Goal: Find specific page/section: Find specific page/section

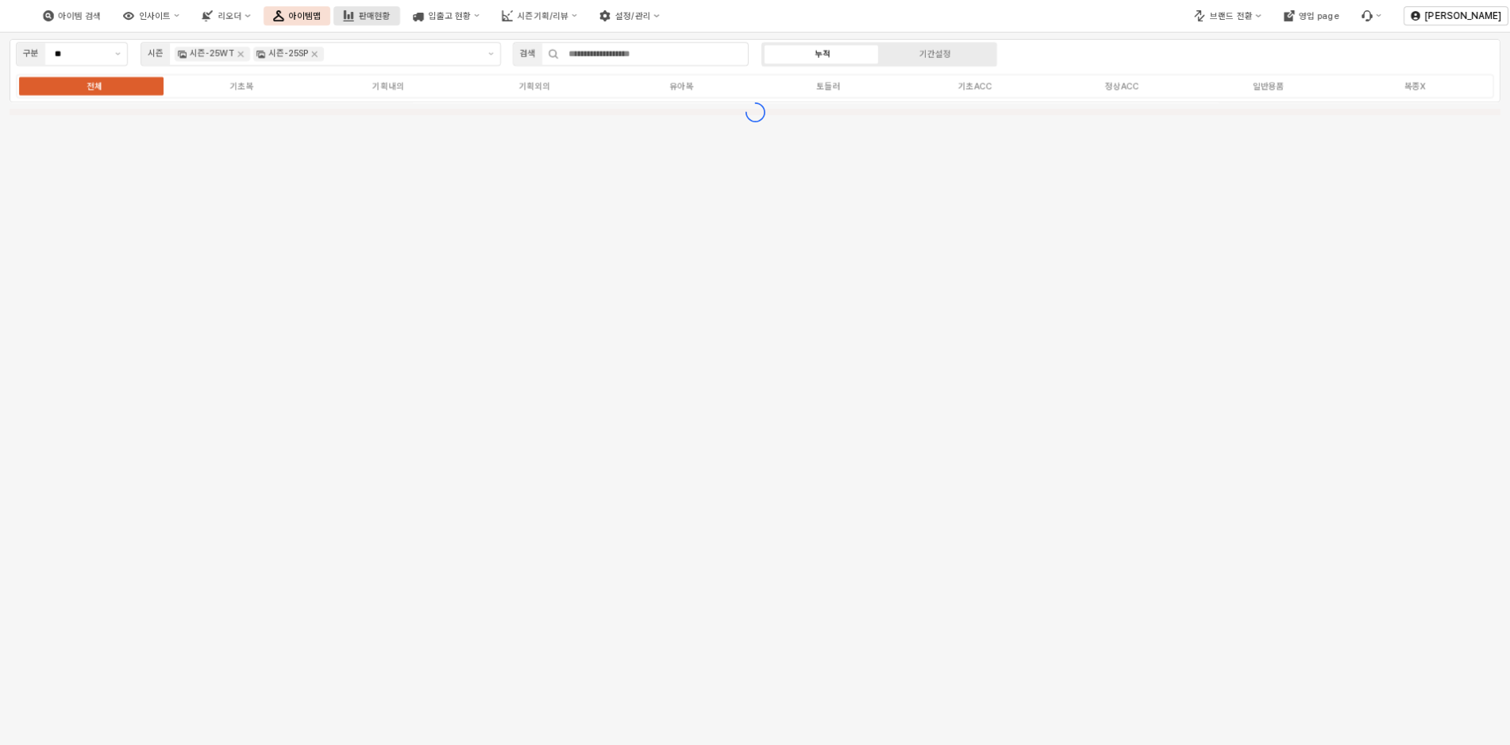
click at [400, 10] on button "판매현황" at bounding box center [366, 15] width 67 height 19
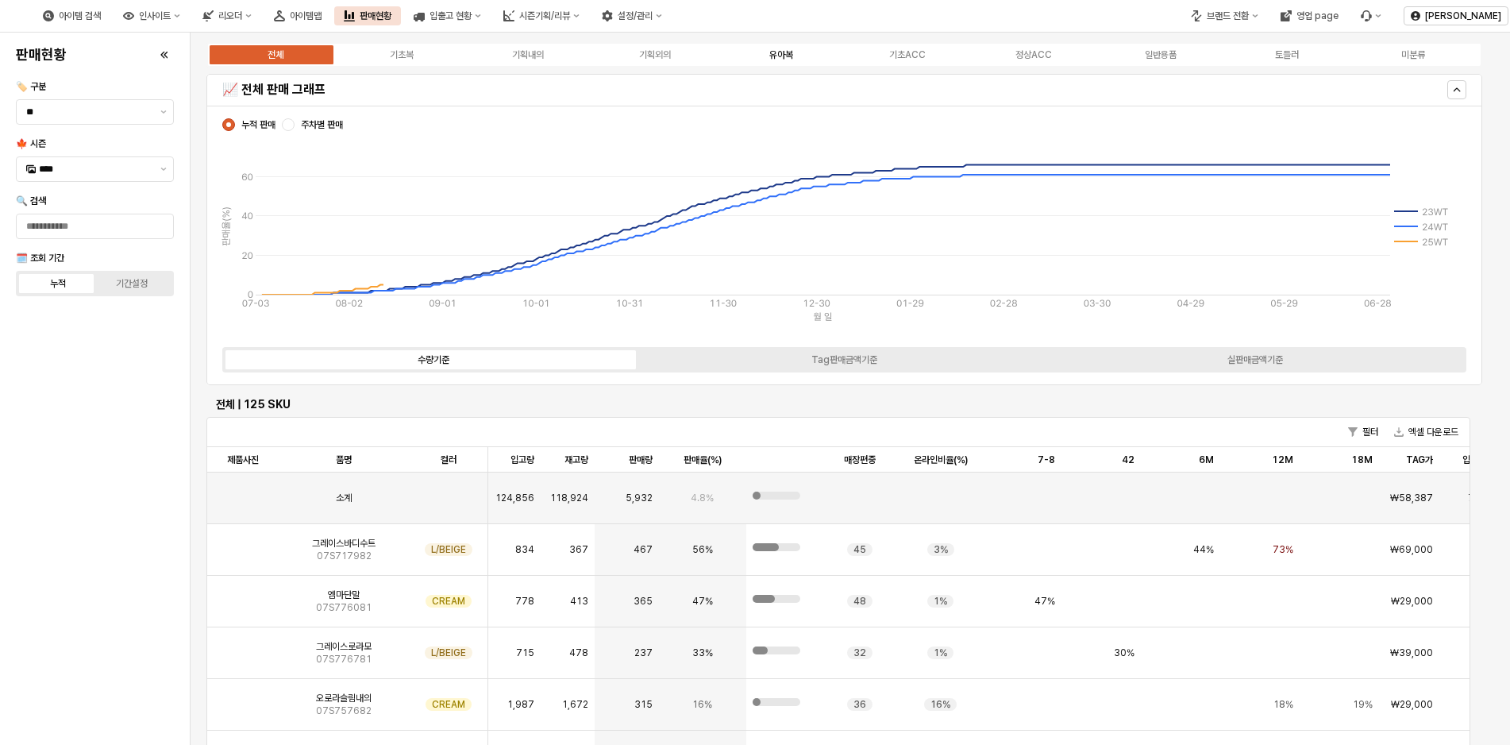
click at [772, 56] on div "유아복" at bounding box center [781, 54] width 24 height 11
click at [787, 56] on div "유아복" at bounding box center [781, 54] width 24 height 11
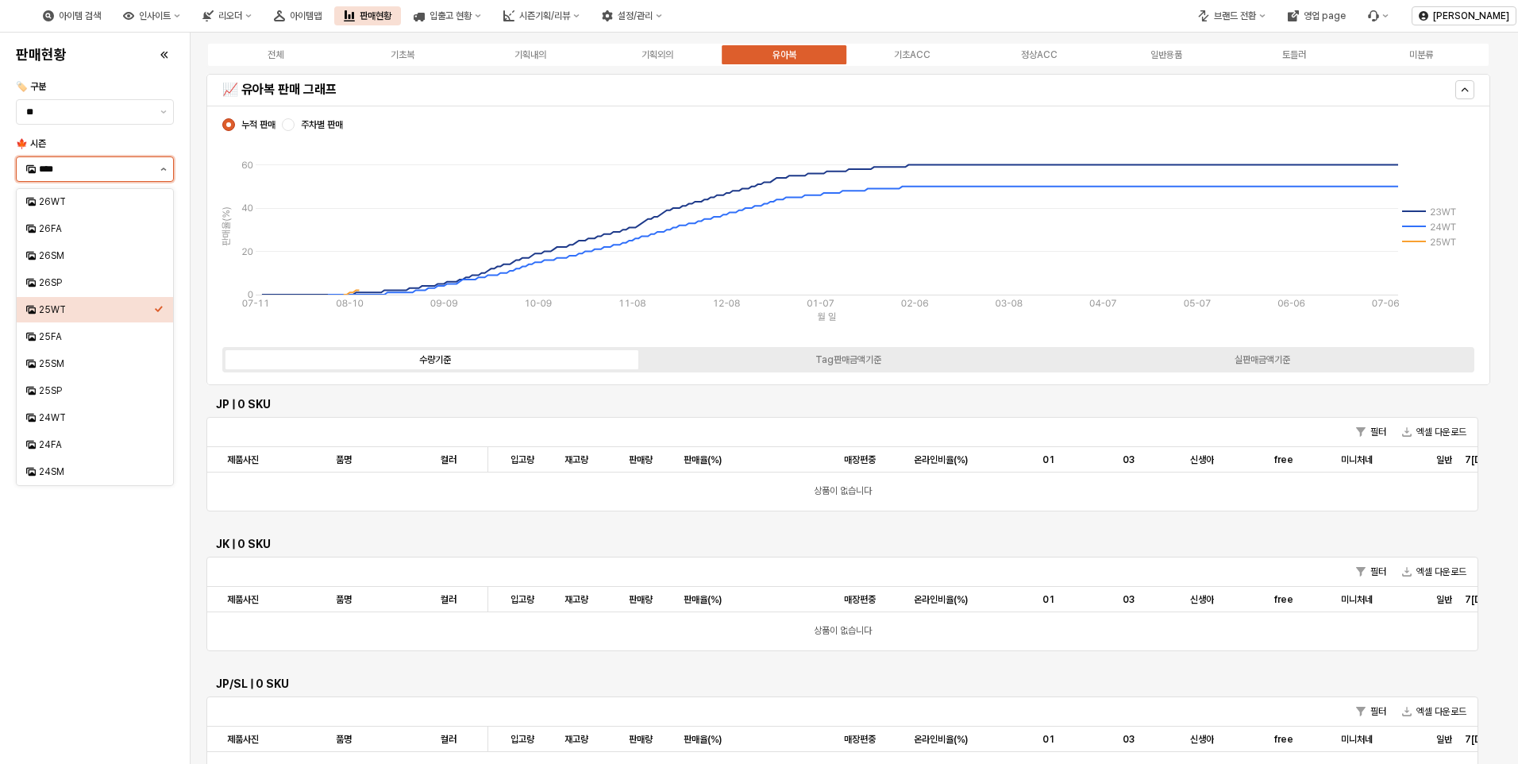
click at [159, 171] on button "제안 사항 표시" at bounding box center [163, 169] width 19 height 24
click at [49, 237] on div "26FA" at bounding box center [95, 228] width 156 height 25
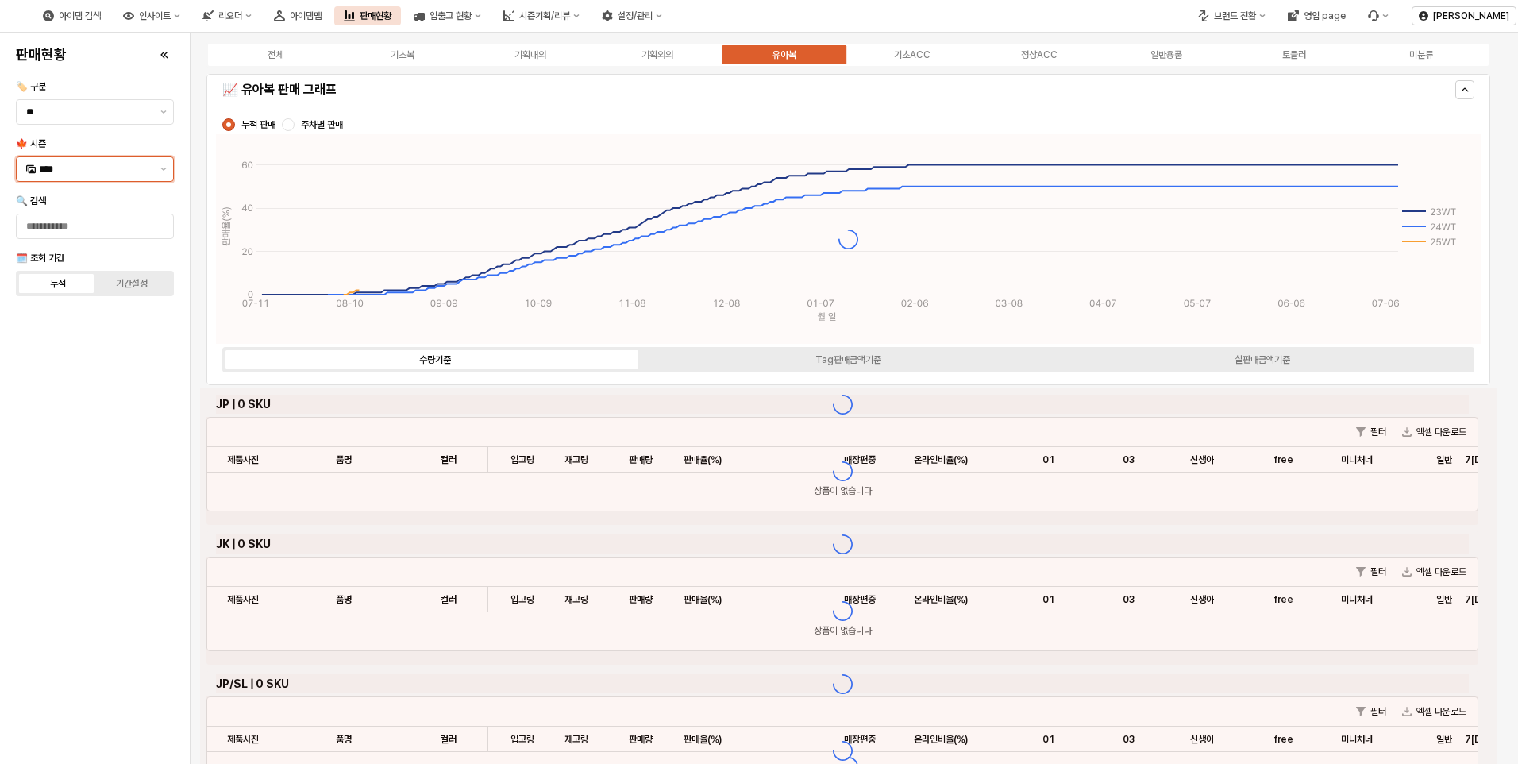
click at [103, 175] on input "****" at bounding box center [95, 169] width 112 height 16
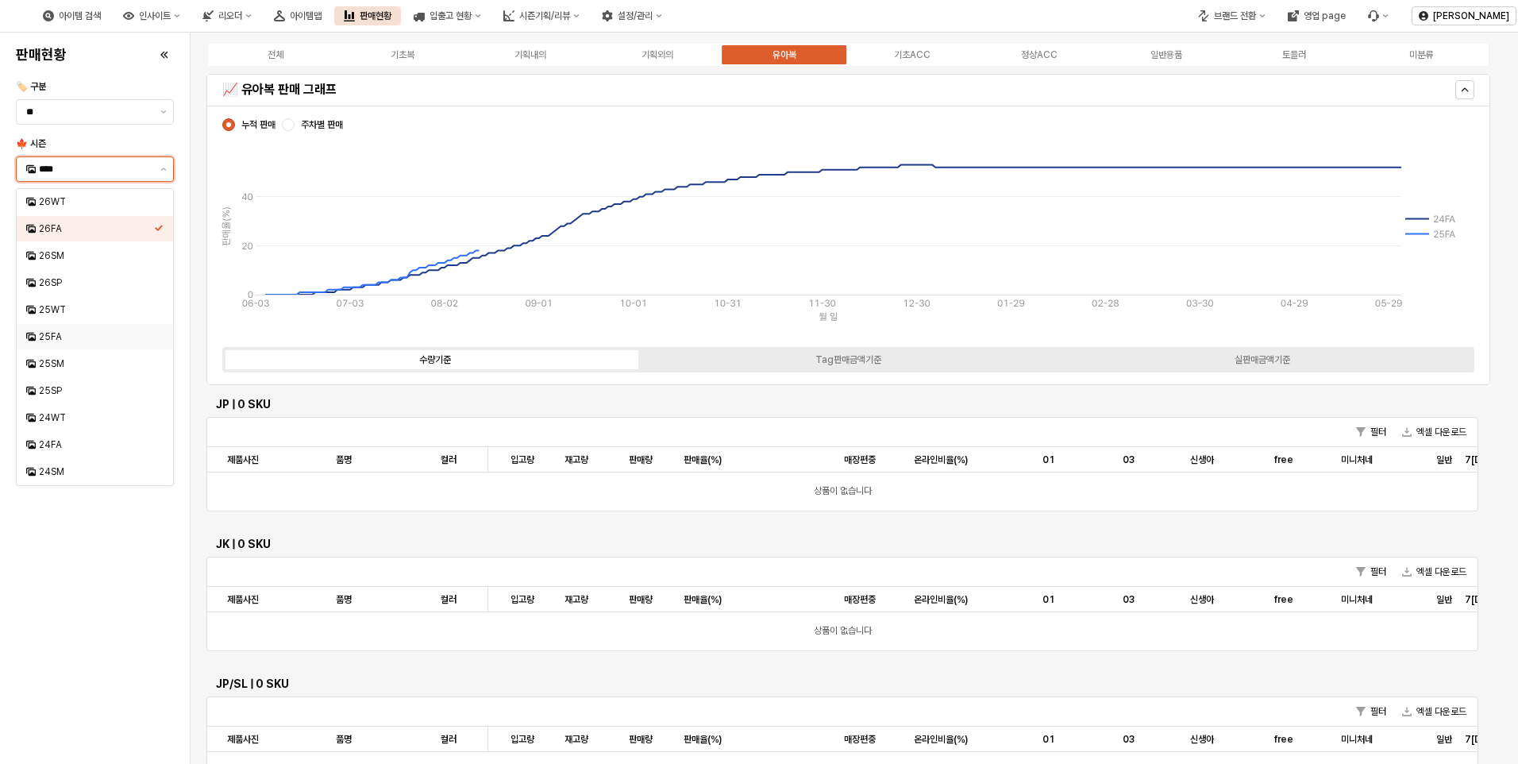
click at [66, 329] on div "25FA" at bounding box center [90, 337] width 128 height 16
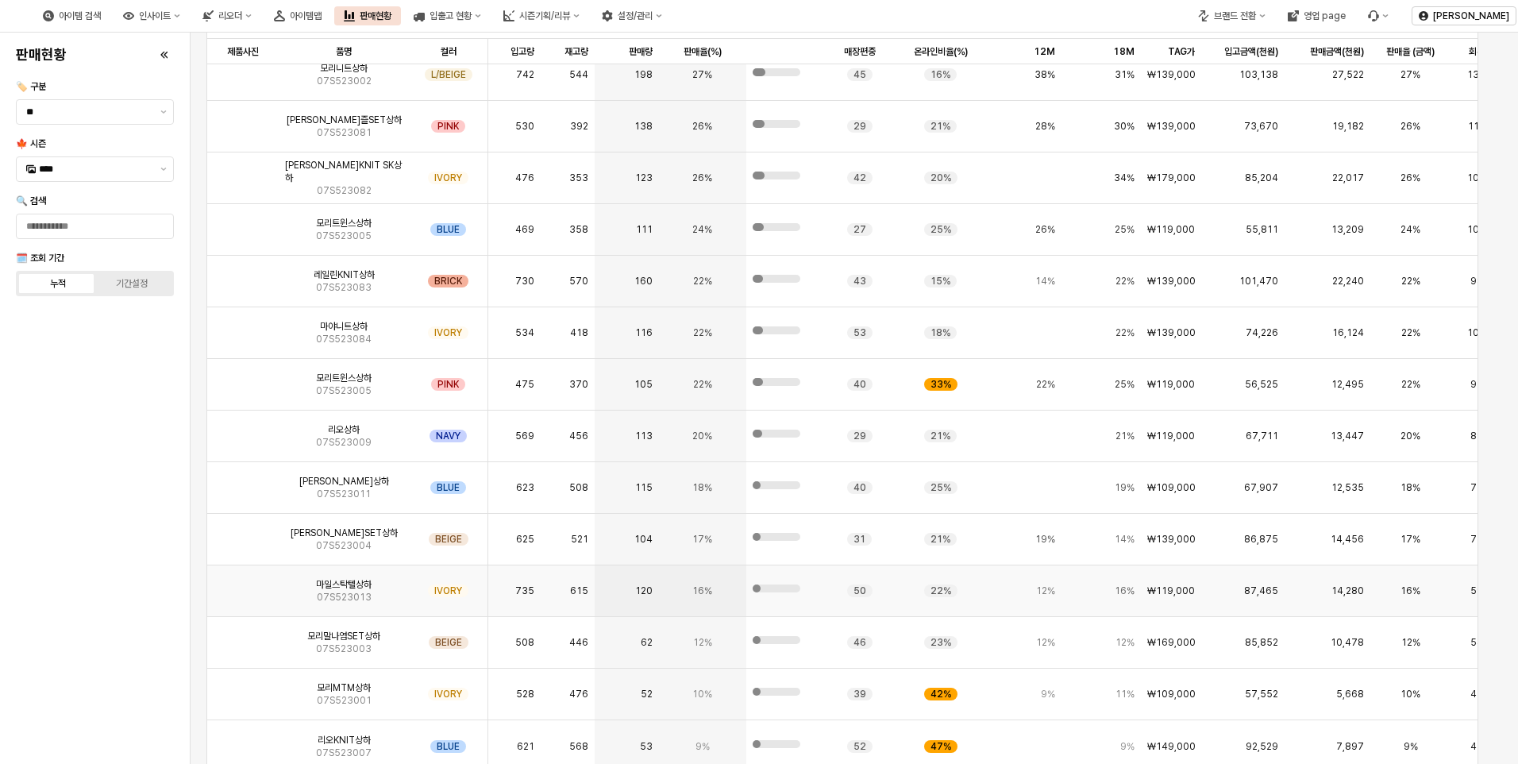
scroll to position [387, 0]
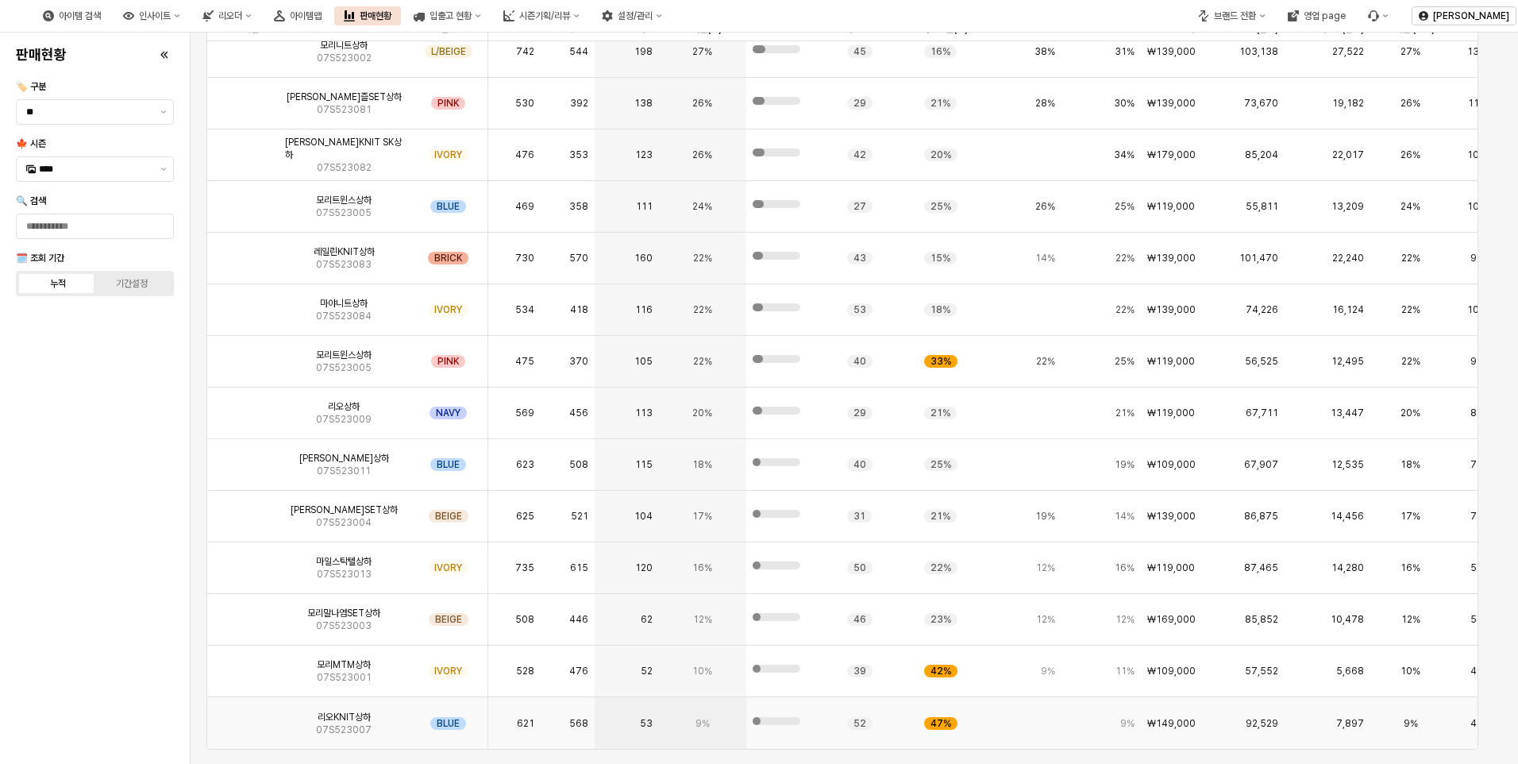
click at [243, 717] on img "App Frame" at bounding box center [243, 717] width 0 height 0
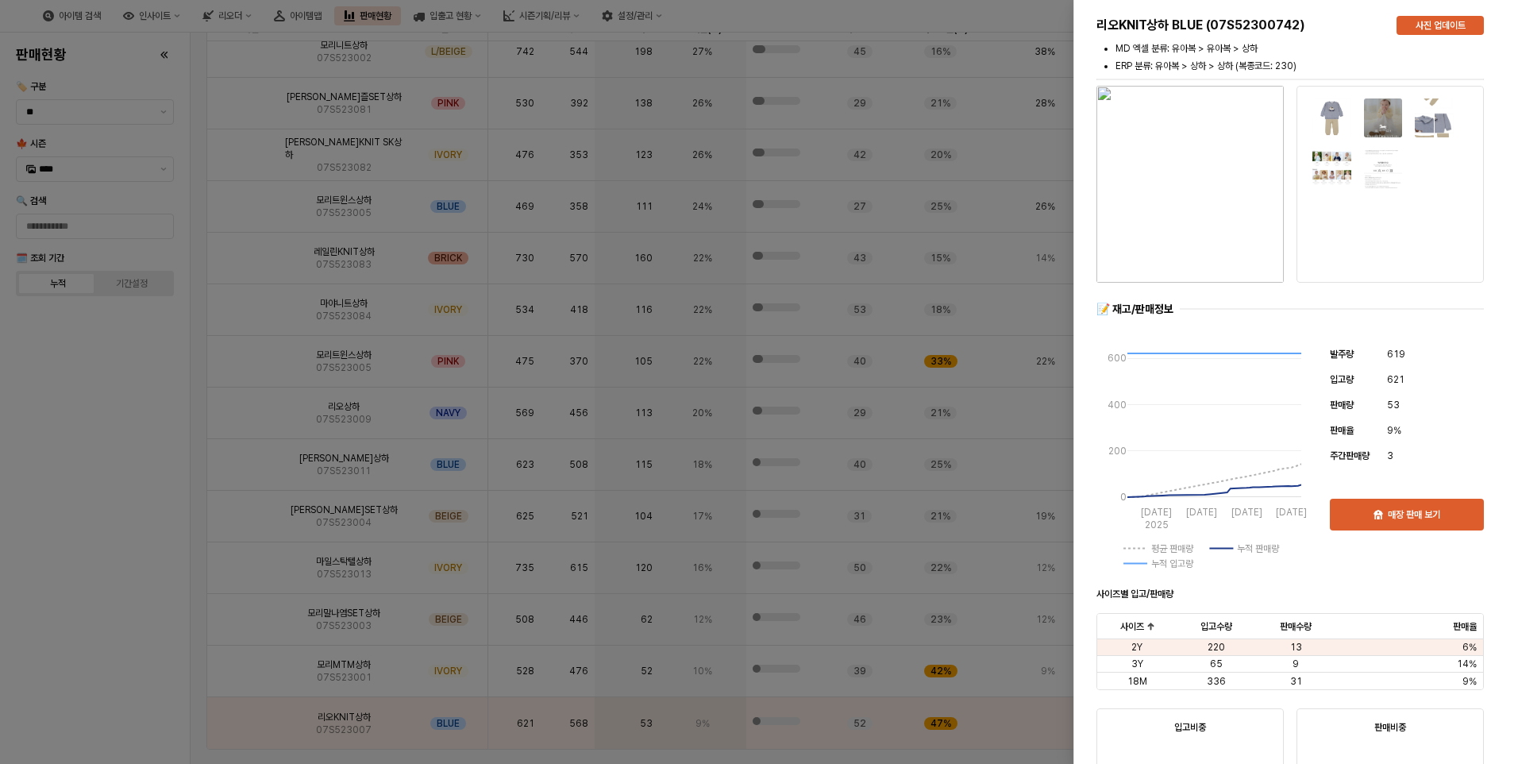
click at [1272, 8] on div "리오KNIT상하 BLUE (07S52300742) 사진 업데이트 MD 엑셀 분류: 유아복 > 유아복 > 상하 ERP 분류: 유아복 > 상하 >…" at bounding box center [1289, 635] width 419 height 1264
click at [79, 388] on div at bounding box center [759, 382] width 1518 height 764
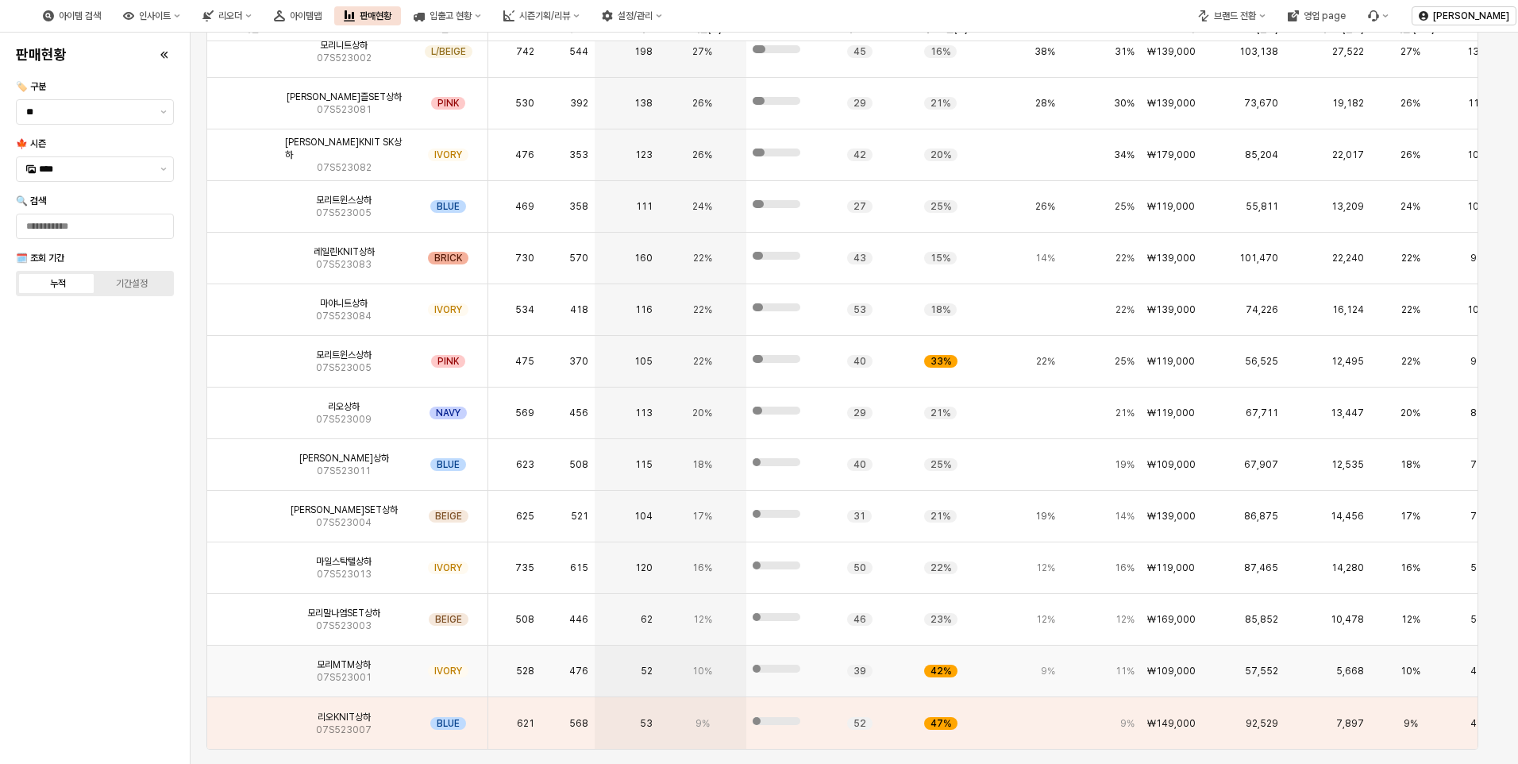
click at [243, 664] on img "App Frame" at bounding box center [243, 664] width 0 height 0
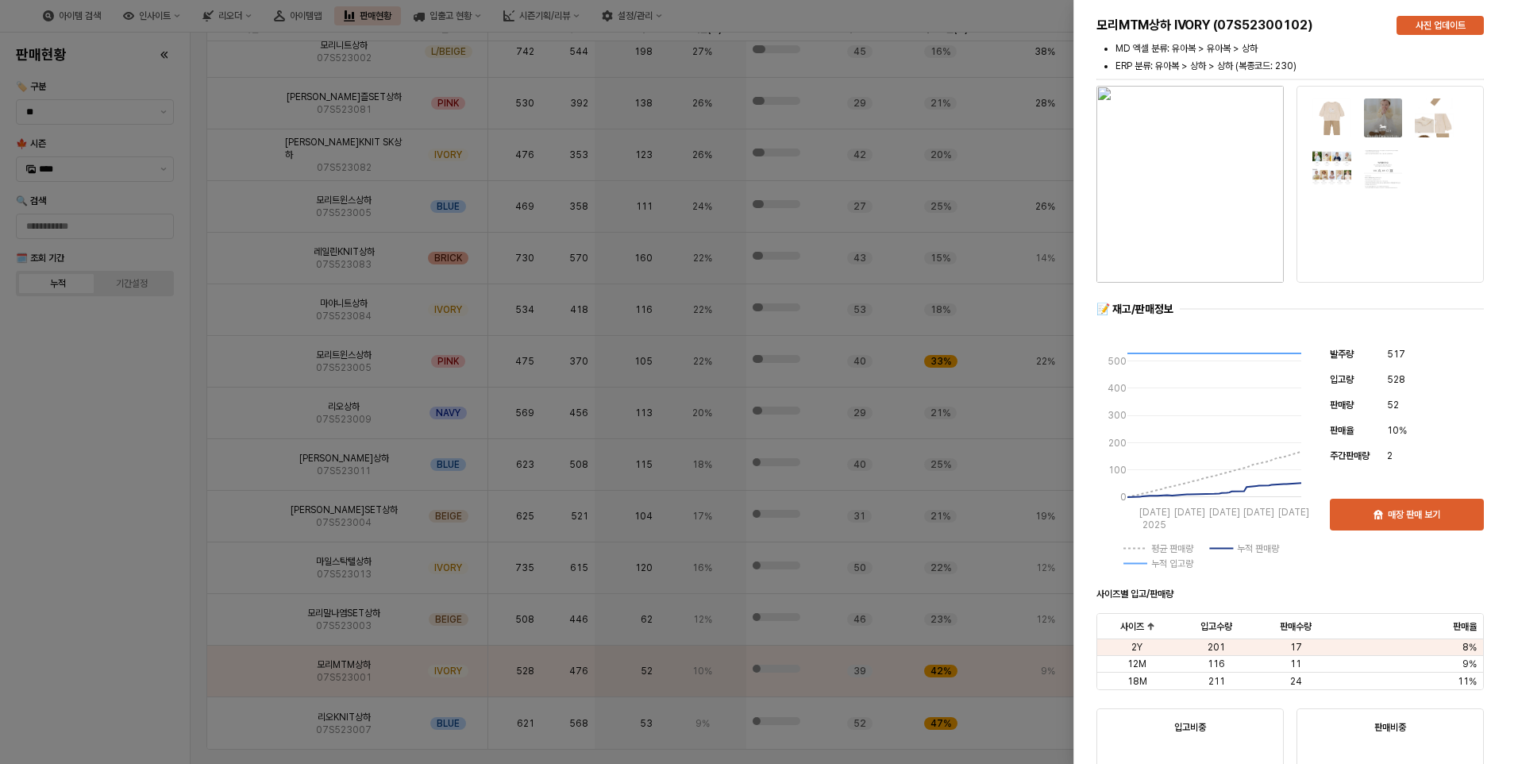
click at [90, 418] on div at bounding box center [759, 382] width 1518 height 764
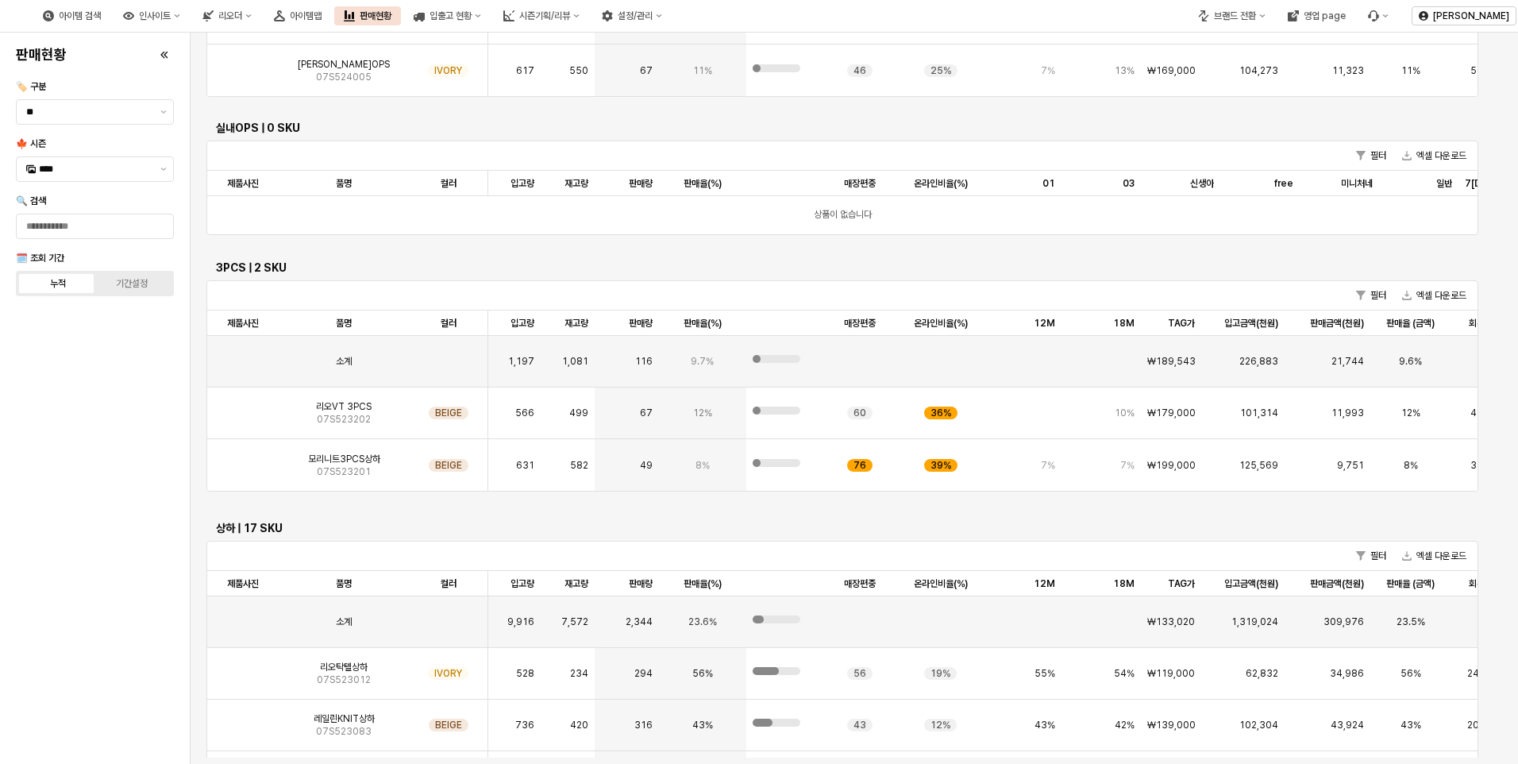
scroll to position [4283, 0]
click at [322, 677] on span "07S523012" at bounding box center [344, 680] width 54 height 13
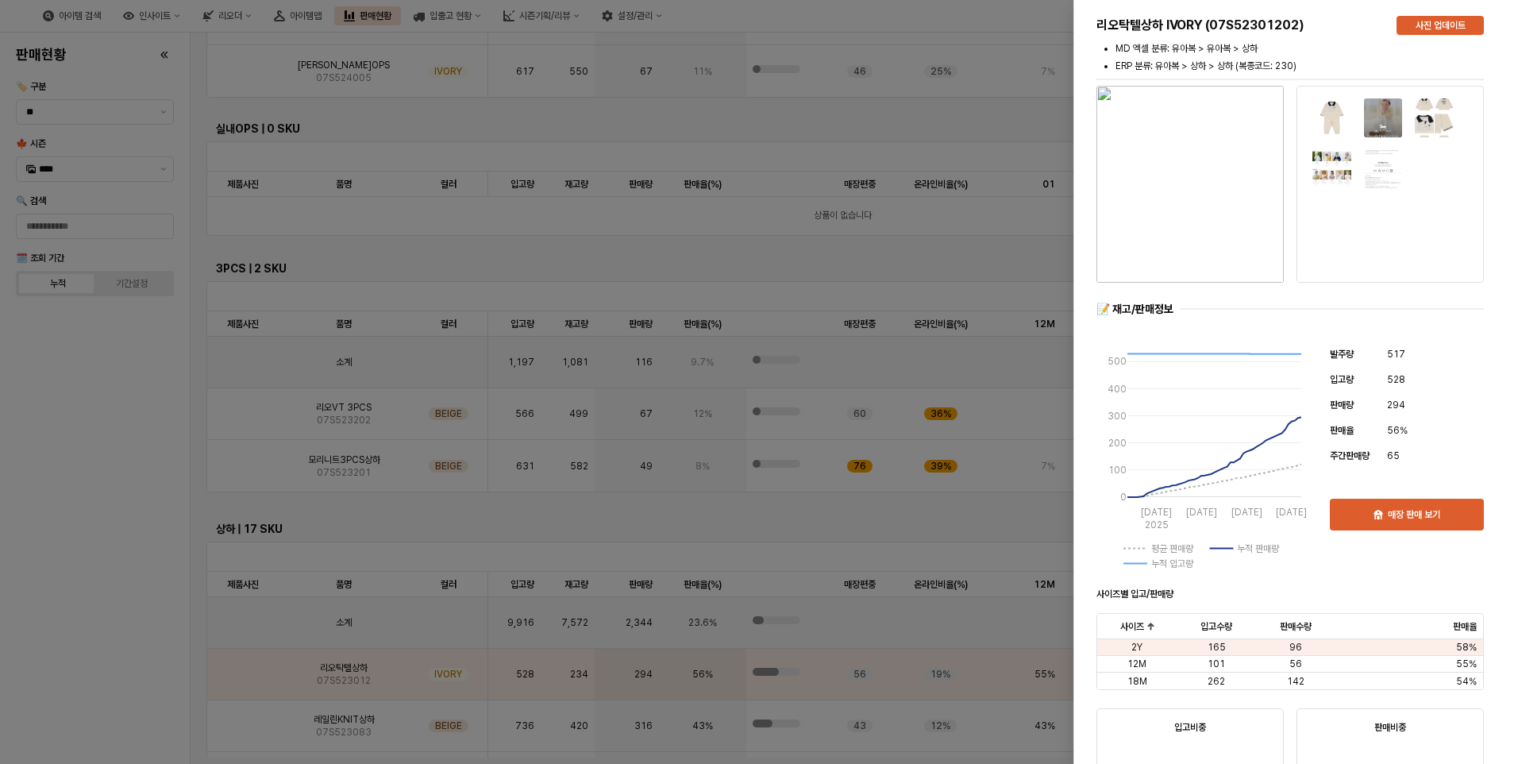
click at [1431, 133] on img at bounding box center [1434, 118] width 40 height 40
click at [1431, 123] on img at bounding box center [1434, 118] width 40 height 40
click at [1431, 120] on img at bounding box center [1434, 118] width 40 height 40
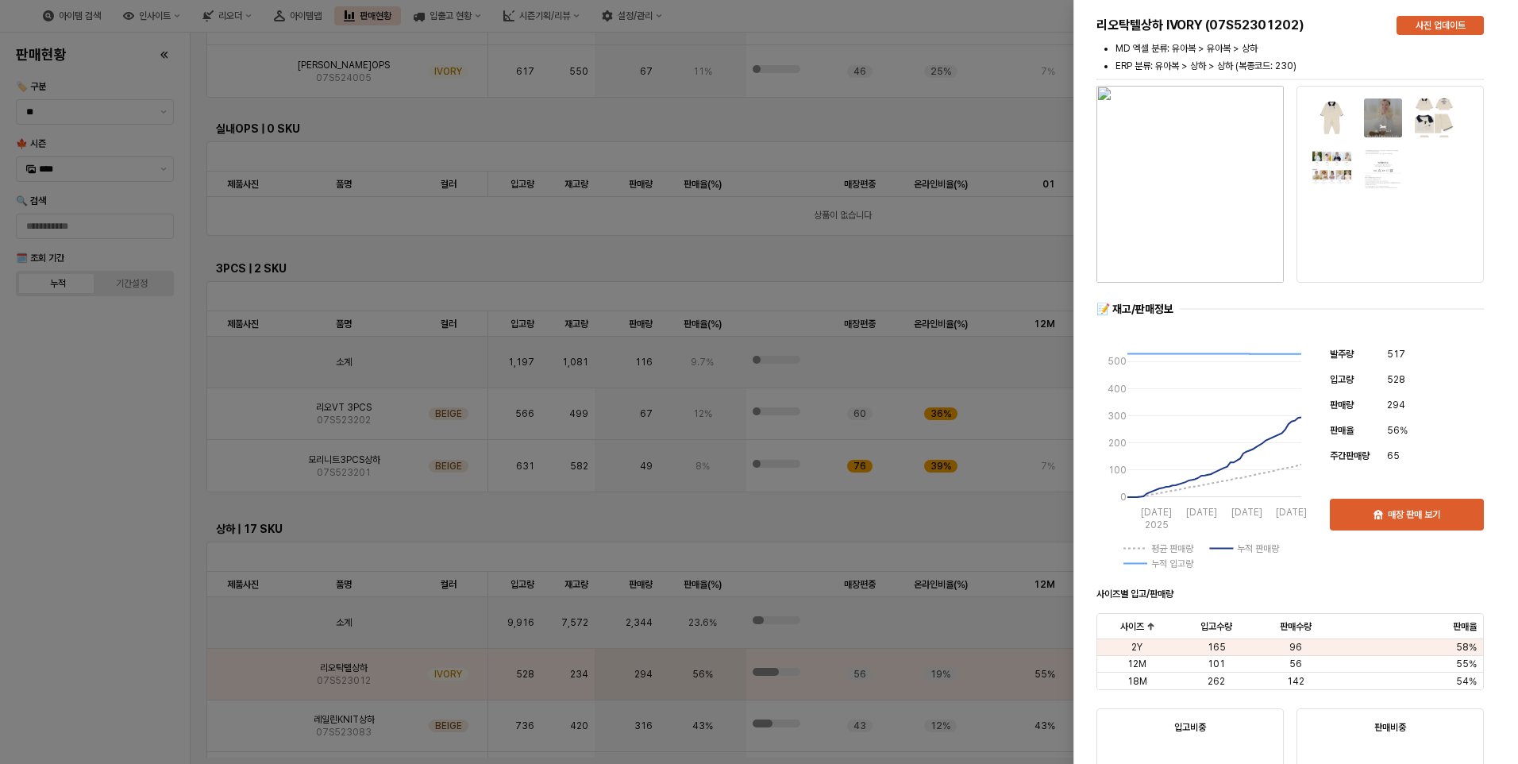
click at [1399, 152] on img at bounding box center [1383, 169] width 40 height 40
click at [1391, 169] on img at bounding box center [1383, 169] width 40 height 40
click at [1395, 140] on div at bounding box center [1382, 143] width 141 height 90
click at [1367, 127] on img at bounding box center [1383, 118] width 40 height 40
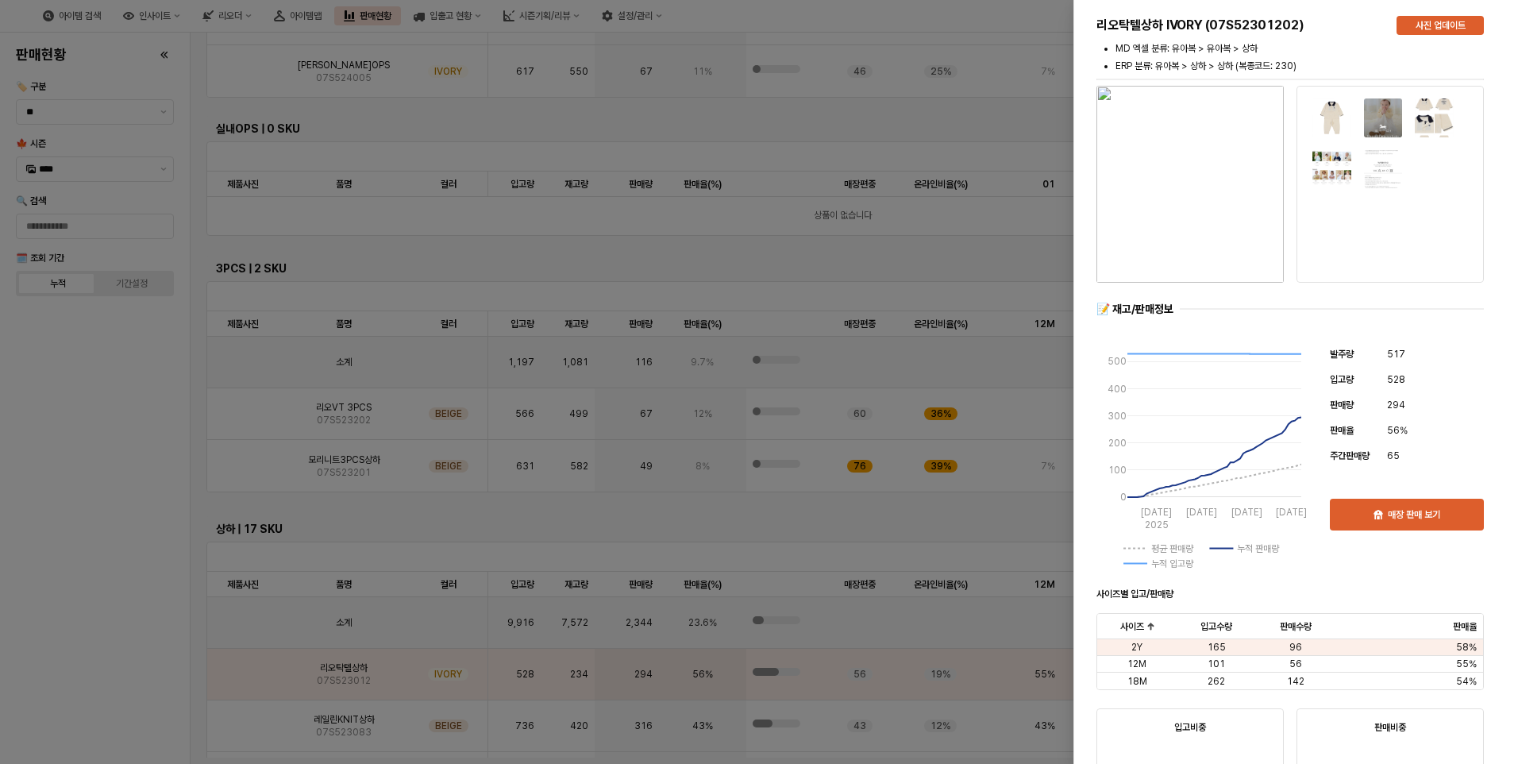
click at [1363, 127] on img at bounding box center [1383, 118] width 40 height 40
click at [1431, 139] on div at bounding box center [1382, 143] width 141 height 90
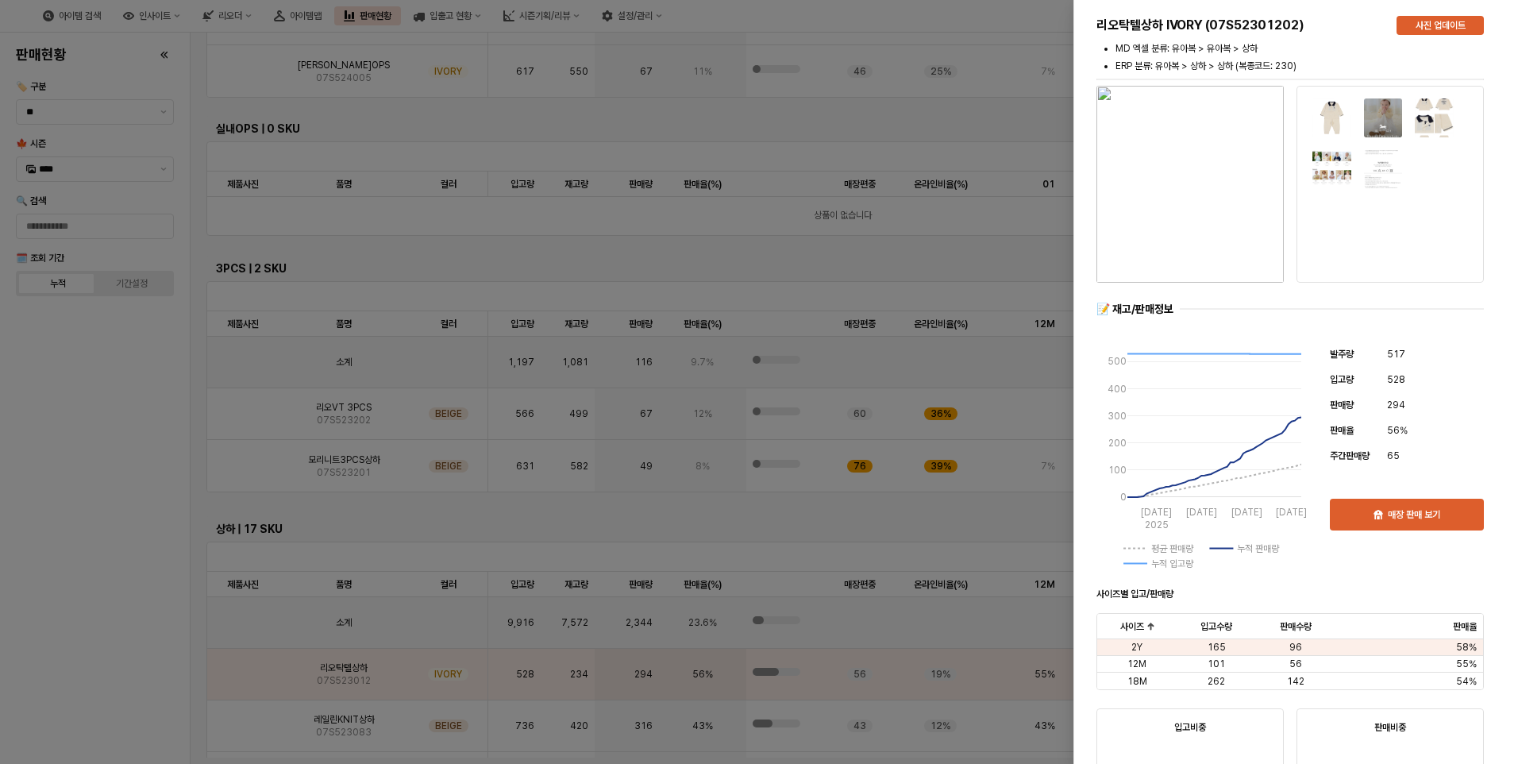
click at [1430, 122] on img at bounding box center [1434, 118] width 40 height 40
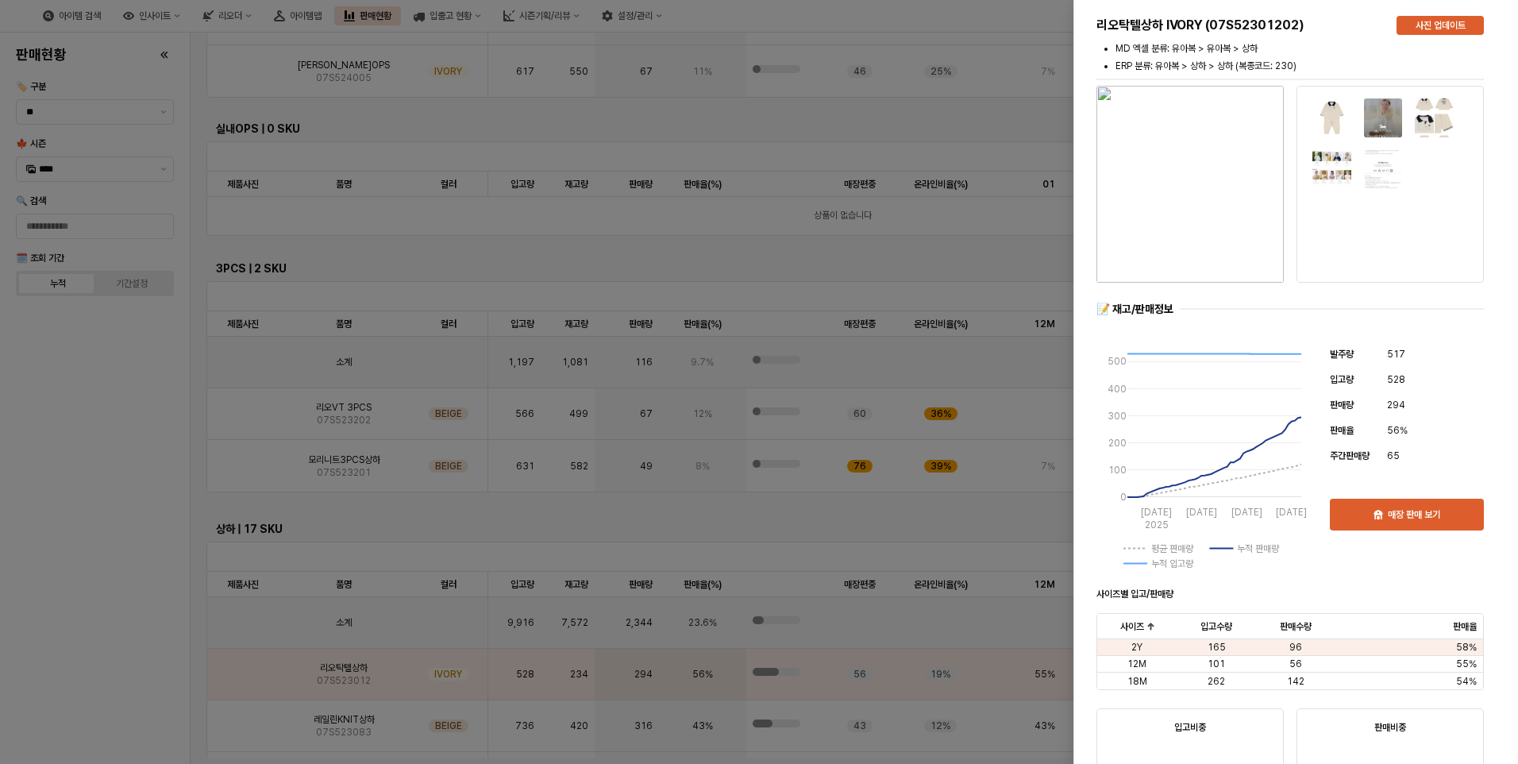
click at [1159, 133] on img "button" at bounding box center [1189, 184] width 187 height 197
click at [915, 42] on div at bounding box center [759, 382] width 1518 height 764
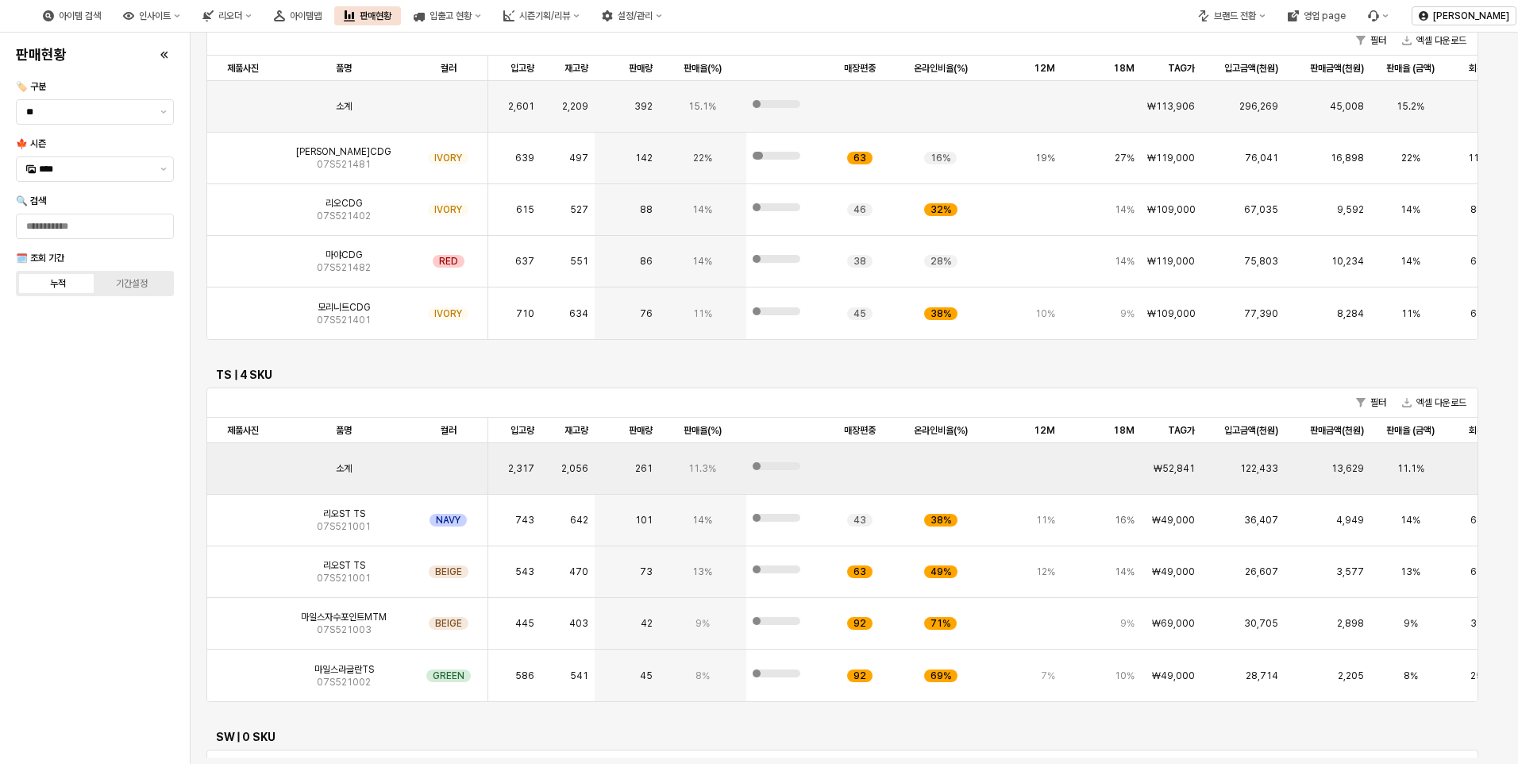
scroll to position [1267, 0]
click at [168, 165] on button "제안 사항 표시" at bounding box center [163, 169] width 19 height 24
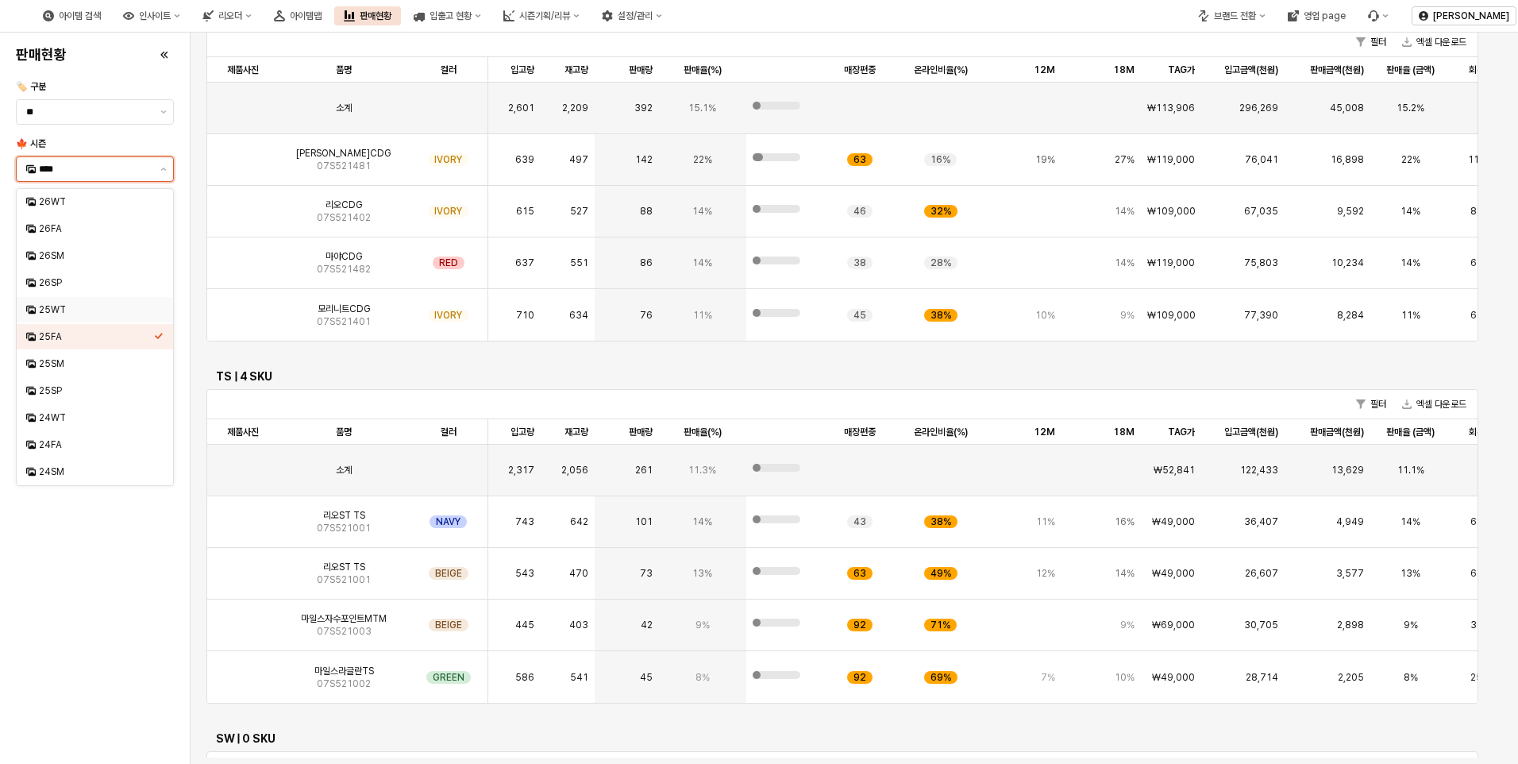
click at [61, 302] on div "25WT" at bounding box center [90, 310] width 128 height 16
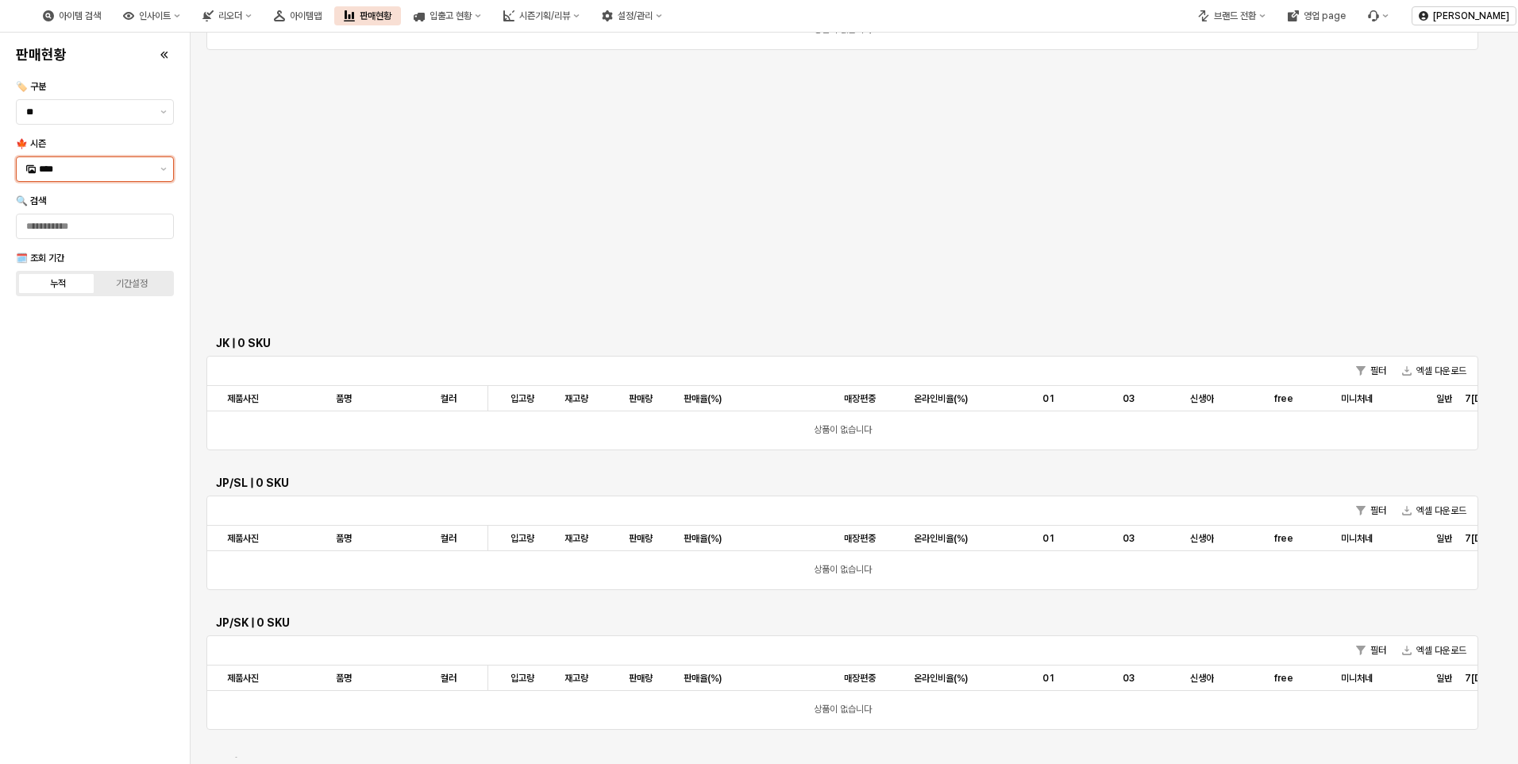
scroll to position [0, 0]
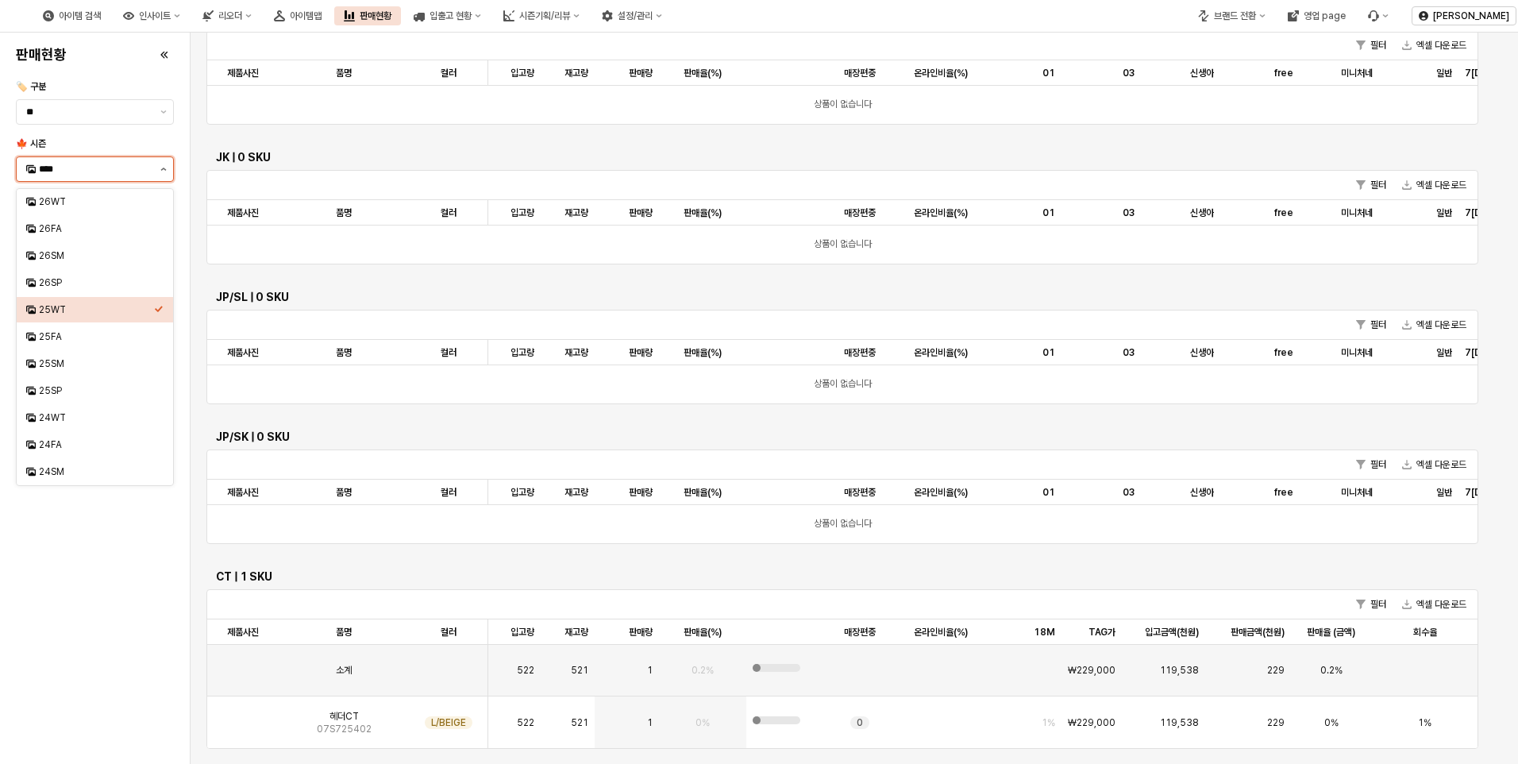
click at [157, 175] on button "제안 사항 표시" at bounding box center [163, 169] width 19 height 24
click at [58, 418] on div "24WT" at bounding box center [96, 417] width 115 height 13
type input "****"
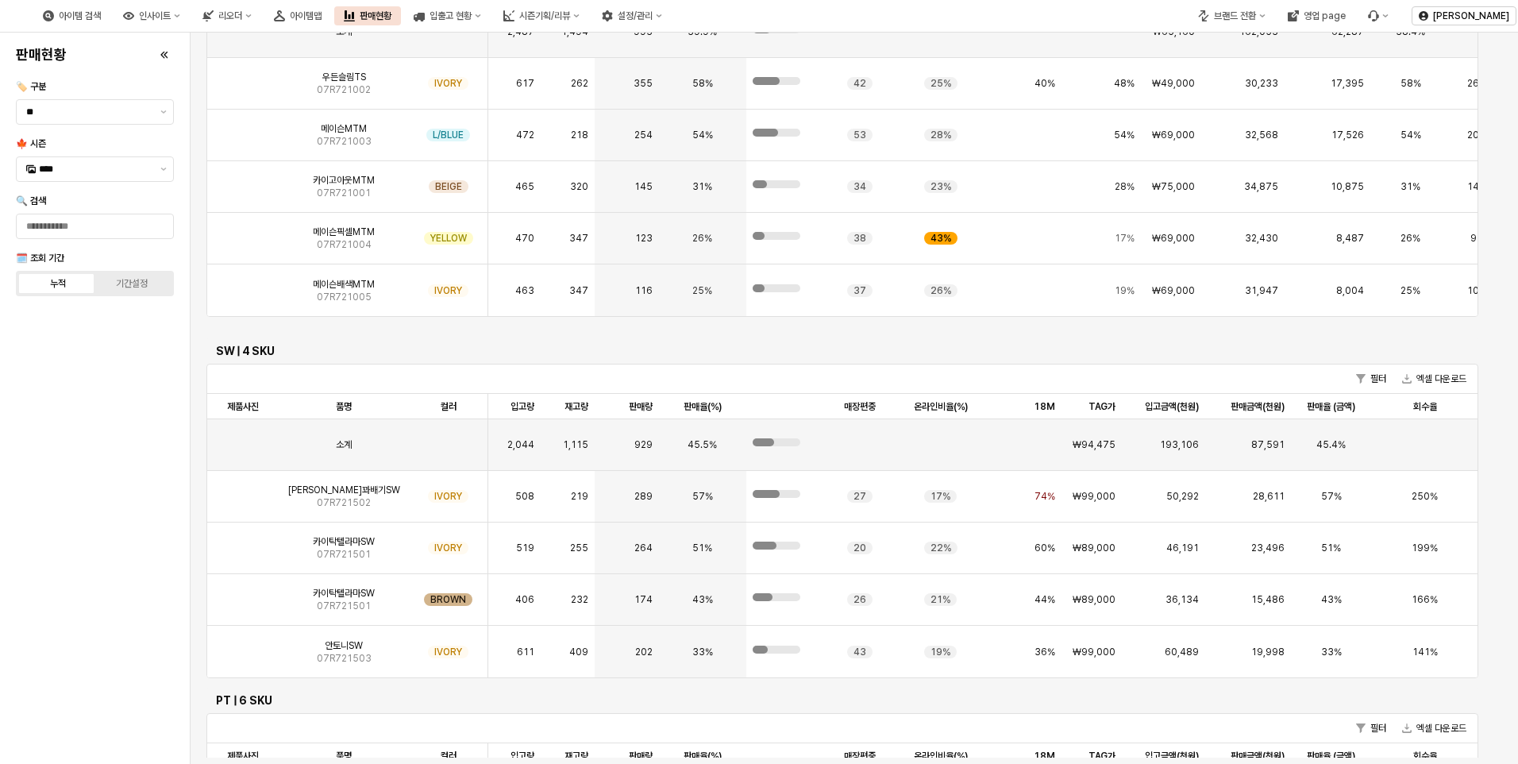
scroll to position [2619, 0]
